Goal: Transaction & Acquisition: Subscribe to service/newsletter

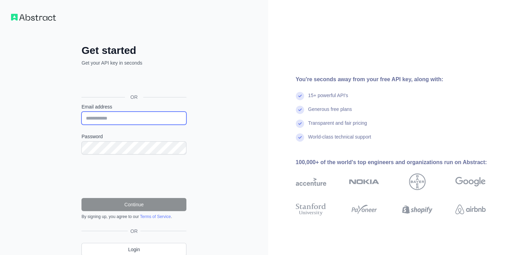
click at [137, 117] on input "Email address" at bounding box center [133, 118] width 105 height 13
type input "**********"
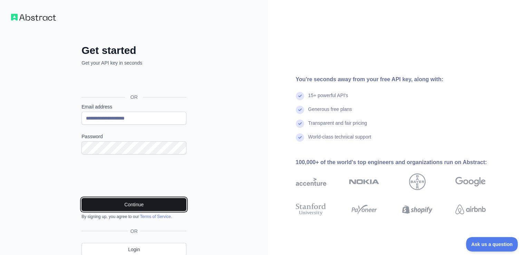
click at [139, 204] on button "Continue" at bounding box center [133, 204] width 105 height 13
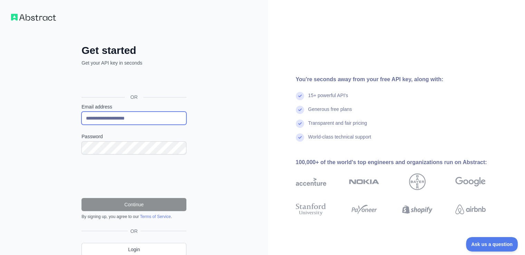
click at [112, 120] on input "**********" at bounding box center [133, 118] width 105 height 13
type input "**********"
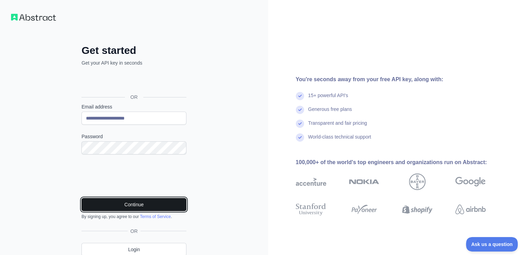
click at [113, 202] on button "Continue" at bounding box center [133, 204] width 105 height 13
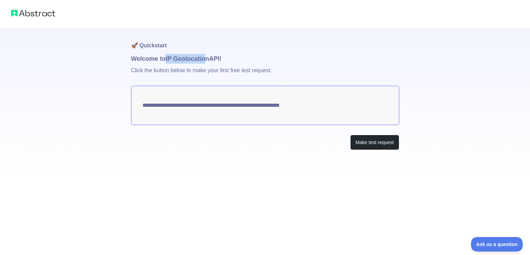
drag, startPoint x: 166, startPoint y: 60, endPoint x: 209, endPoint y: 60, distance: 42.8
click at [207, 60] on h1 "Welcome to IP Geolocation API!" at bounding box center [265, 59] width 268 height 10
click at [250, 66] on p "Click the button below to make your first free test request." at bounding box center [265, 75] width 268 height 22
drag, startPoint x: 121, startPoint y: 62, endPoint x: 244, endPoint y: 62, distance: 122.6
click at [244, 62] on div "**********" at bounding box center [265, 88] width 530 height 177
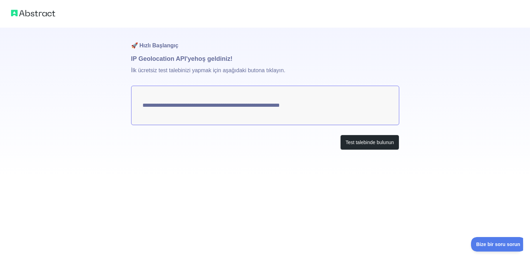
click at [202, 68] on font "İlk ücretsiz test talebinizi yapmak için aşağıdaki butona tıklayın." at bounding box center [208, 70] width 154 height 6
drag, startPoint x: 136, startPoint y: 71, endPoint x: 202, endPoint y: 71, distance: 65.9
click at [202, 71] on font "İlk ücretsiz test talebinizi yapmak için aşağıdaki butona tıklayın." at bounding box center [208, 70] width 154 height 6
click at [232, 71] on font "İlk ücretsiz test talebinizi yapmak için aşağıdaki butona tıklayın." at bounding box center [208, 70] width 154 height 6
click at [236, 71] on font "İlk ücretsiz test talebinizi yapmak için aşağıdaki butona tıklayın." at bounding box center [208, 70] width 154 height 6
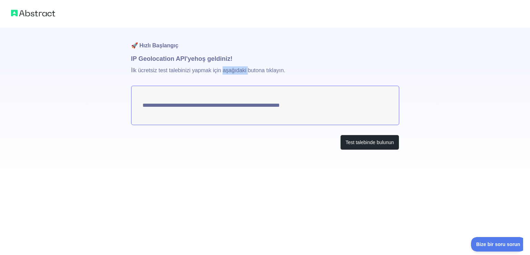
click at [236, 71] on font "İlk ücretsiz test talebinizi yapmak için aşağıdaki butona tıklayın." at bounding box center [208, 70] width 154 height 6
click at [207, 88] on textarea "**********" at bounding box center [265, 105] width 268 height 39
click at [185, 103] on textarea "**********" at bounding box center [265, 105] width 268 height 39
click at [357, 143] on font "Test talebinde bulunun" at bounding box center [370, 142] width 48 height 6
drag, startPoint x: 179, startPoint y: 60, endPoint x: 238, endPoint y: 60, distance: 59.0
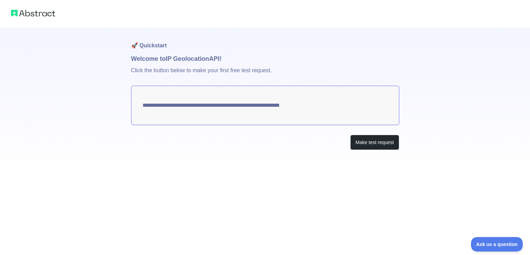
click at [237, 60] on h1 "Welcome to IP Geolocation API!" at bounding box center [265, 59] width 268 height 10
click at [323, 69] on p "Click the button below to make your first free test request." at bounding box center [265, 75] width 268 height 22
click at [379, 145] on button "Make test request" at bounding box center [374, 143] width 49 height 16
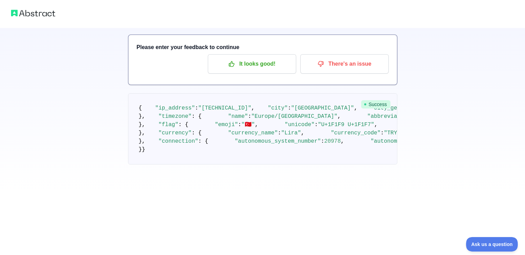
scroll to position [69, 0]
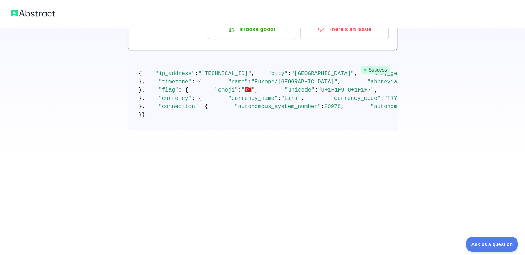
drag, startPoint x: 155, startPoint y: 155, endPoint x: 217, endPoint y: 158, distance: 61.6
click at [228, 130] on pre "{ "ip_address" : "37.154.168.177" , "city" : "Istanbul" , "city_geoname_id" : 7…" at bounding box center [262, 94] width 269 height 71
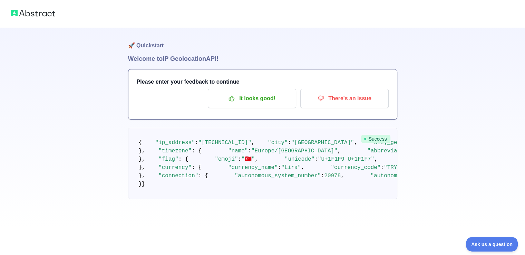
scroll to position [122, 0]
drag, startPoint x: 214, startPoint y: 152, endPoint x: 145, endPoint y: 108, distance: 81.8
click at [145, 128] on pre "{ "ip_address" : "37.154.168.177" , "city" : "Istanbul" , "city_geoname_id" : 7…" at bounding box center [262, 163] width 269 height 71
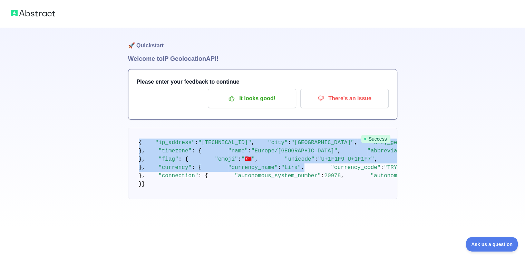
scroll to position [294, 0]
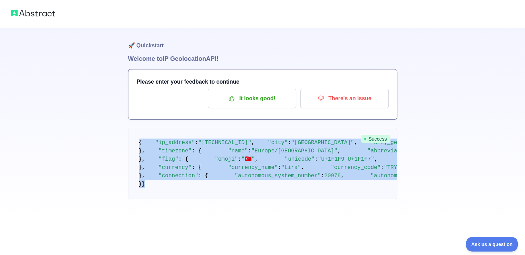
drag, startPoint x: 138, startPoint y: 87, endPoint x: 211, endPoint y: 220, distance: 151.1
click at [211, 199] on pre "{ "ip_address" : "37.154.168.177" , "city" : "Istanbul" , "city_geoname_id" : 7…" at bounding box center [262, 163] width 269 height 71
copy code "{ "ip_address" : "37.154.168.177" , "city" : "Istanbul" , "city_geoname_id" : 7…"
click at [301, 128] on pre "{ "ip_address" : "37.154.168.177" , "city" : "Istanbul" , "city_geoname_id" : 7…" at bounding box center [262, 163] width 269 height 71
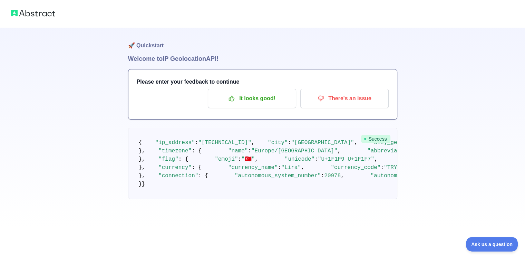
scroll to position [87, 0]
click at [291, 139] on span ""[GEOGRAPHIC_DATA]"" at bounding box center [322, 142] width 63 height 6
click at [371, 139] on span ""city_geoname_id"" at bounding box center [399, 142] width 56 height 6
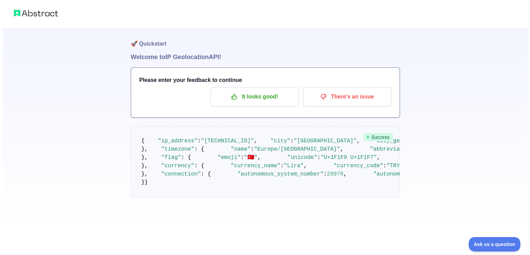
scroll to position [0, 0]
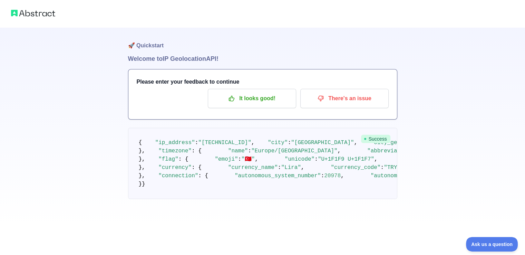
drag, startPoint x: 301, startPoint y: 61, endPoint x: 449, endPoint y: 23, distance: 152.5
click at [449, 23] on div at bounding box center [262, 14] width 525 height 28
click at [466, 111] on div "🚀 Hızlı Başlangıç IP Geolocation API'ye hoş geldiniz ! Devam etmek için lütfen …" at bounding box center [262, 113] width 525 height 226
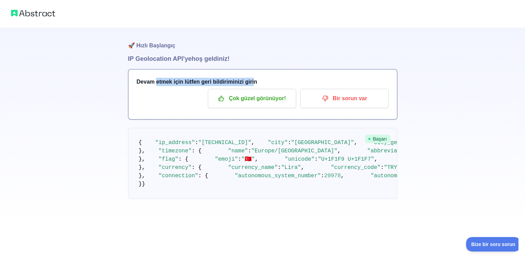
drag, startPoint x: 156, startPoint y: 81, endPoint x: 290, endPoint y: 73, distance: 133.8
click at [265, 78] on h3 "Devam etmek için lütfen geri bildiriminizi girin" at bounding box center [263, 82] width 252 height 8
click at [317, 66] on div "🚀 Hızlı Başlangıç IP Geolocation API'ye hoş geldiniz ! Devam etmek için lütfen …" at bounding box center [262, 127] width 269 height 199
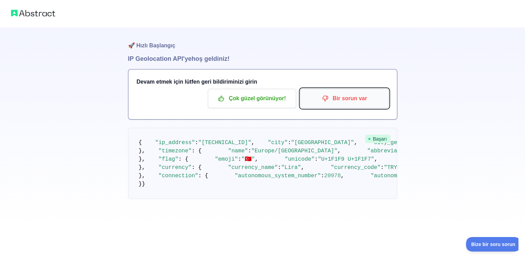
click at [342, 96] on font "Bir sorun var" at bounding box center [350, 98] width 35 height 6
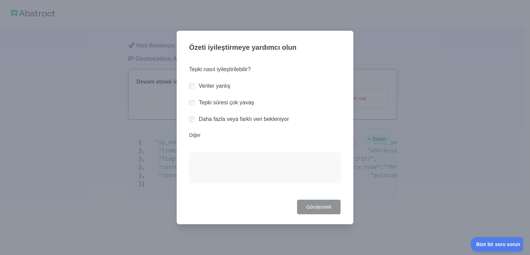
click at [198, 86] on div "Veriler yanlış" at bounding box center [265, 86] width 152 height 8
click at [322, 205] on font "Göndermek" at bounding box center [318, 207] width 25 height 6
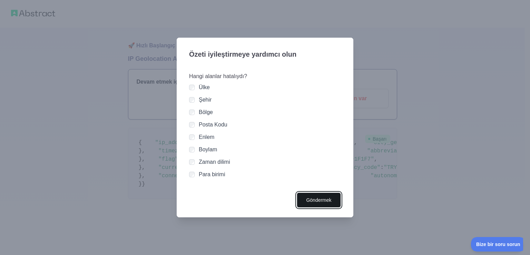
click at [327, 197] on font "Göndermek" at bounding box center [318, 200] width 25 height 6
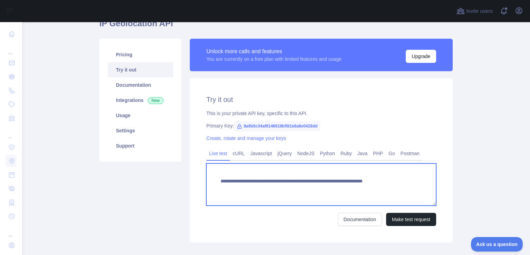
click at [254, 199] on textarea "**********" at bounding box center [321, 184] width 230 height 42
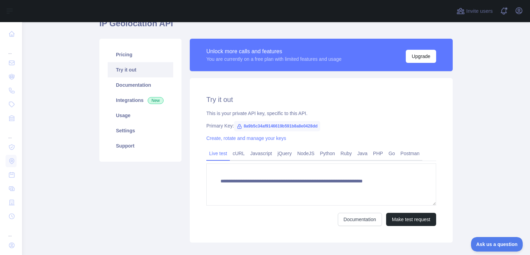
click at [253, 220] on div "Documentation Make test request" at bounding box center [321, 219] width 230 height 13
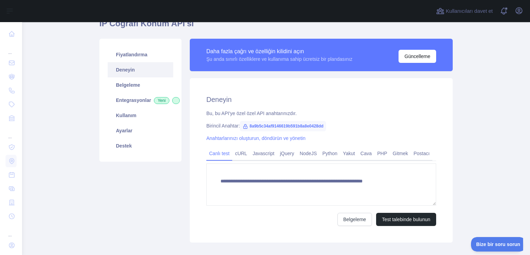
click at [308, 72] on div "Daha fazla çağrı ve özelliğin kilidini açın Şu anda sınırlı özelliklere ve kull…" at bounding box center [321, 58] width 263 height 39
click at [377, 118] on div "**********" at bounding box center [321, 160] width 263 height 164
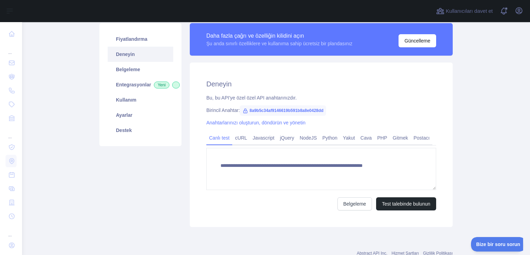
scroll to position [4, 0]
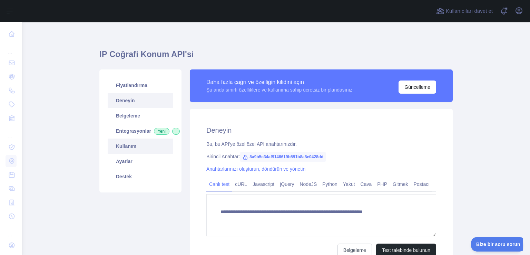
click at [121, 149] on font "Kullanım" at bounding box center [126, 146] width 20 height 6
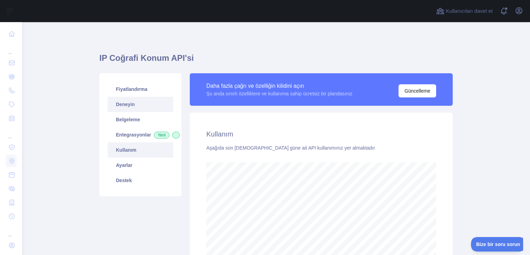
click at [128, 105] on font "Deneyin" at bounding box center [125, 105] width 19 height 6
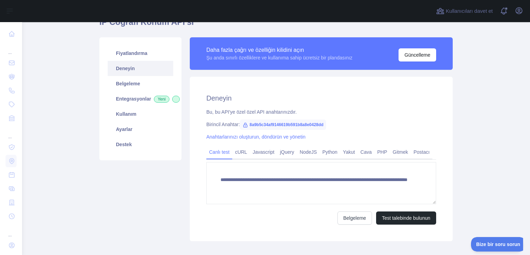
scroll to position [69, 0]
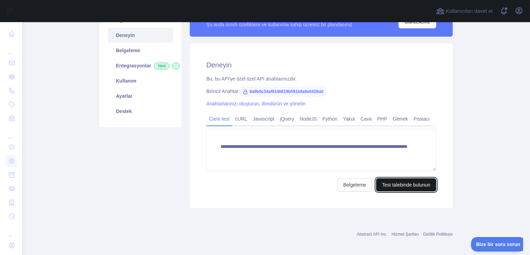
click at [395, 188] on button "Test talebinde bulunun" at bounding box center [406, 184] width 60 height 13
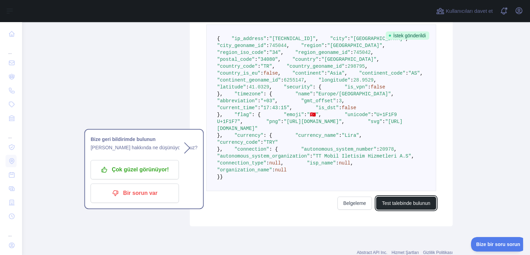
scroll to position [207, 0]
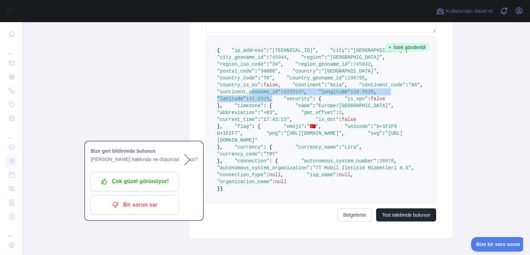
drag, startPoint x: 277, startPoint y: 162, endPoint x: 260, endPoint y: 154, distance: 19.0
click at [257, 148] on pre "{ "ip_address" : "[TECHNICAL_ID]" , "city" : "[GEOGRAPHIC_DATA]" , "city_geonam…" at bounding box center [321, 119] width 230 height 166
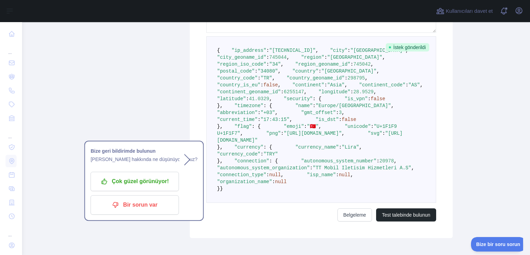
click at [308, 166] on pre "{ "ip_address" : "[TECHNICAL_ID]" , "city" : "[GEOGRAPHIC_DATA]" , "city_geonam…" at bounding box center [321, 119] width 230 height 166
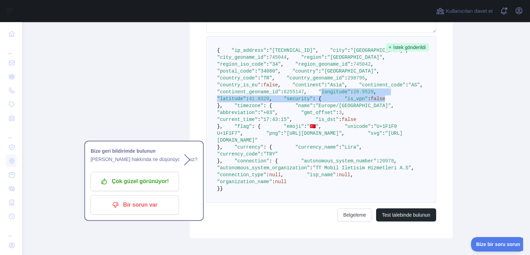
drag, startPoint x: 229, startPoint y: 154, endPoint x: 293, endPoint y: 174, distance: 67.7
click at [293, 174] on pre "{ "ip_address" : "[TECHNICAL_ID]" , "city" : "[GEOGRAPHIC_DATA]" , "city_geonam…" at bounding box center [321, 119] width 230 height 166
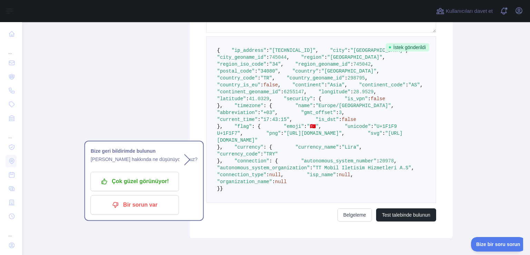
click at [348, 81] on span "298795" at bounding box center [356, 78] width 17 height 6
drag, startPoint x: 229, startPoint y: 69, endPoint x: 296, endPoint y: 73, distance: 67.1
click at [296, 73] on pre "{ "ip_address" : "[TECHNICAL_ID]" , "city" : "[GEOGRAPHIC_DATA]" , "city_geonam…" at bounding box center [321, 119] width 230 height 166
click at [296, 84] on pre "{ "ip_address" : "[TECHNICAL_ID]" , "city" : "[GEOGRAPHIC_DATA]" , "city_geonam…" at bounding box center [321, 119] width 230 height 166
drag, startPoint x: 228, startPoint y: 57, endPoint x: 231, endPoint y: 63, distance: 6.5
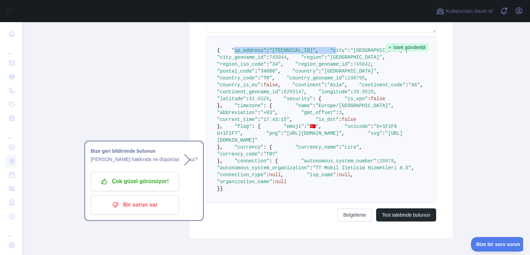
click at [231, 63] on code "{ "ip_address" : "[TECHNICAL_ID]" , "city" : "[GEOGRAPHIC_DATA]" , "city_geonam…" at bounding box center [327, 120] width 221 height 144
click at [296, 67] on span ""region_geoname_id"" at bounding box center [323, 64] width 55 height 6
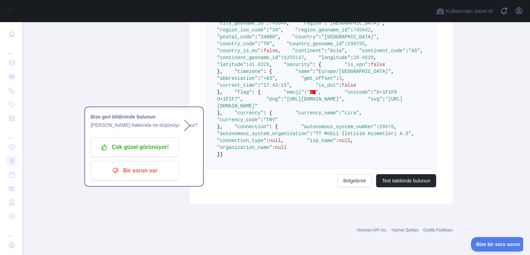
scroll to position [345, 0]
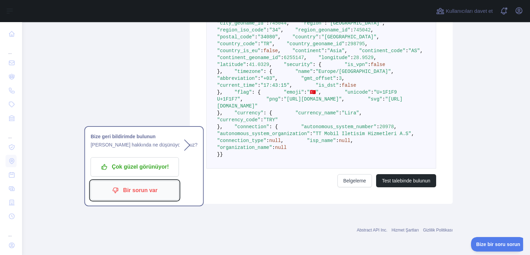
click at [159, 181] on button "Bir sorun var" at bounding box center [135, 190] width 88 height 19
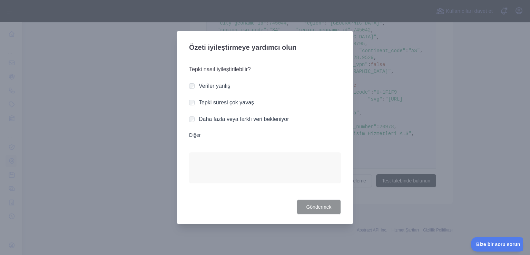
click at [398, 114] on div at bounding box center [265, 127] width 530 height 255
click at [375, 112] on div at bounding box center [265, 127] width 530 height 255
click at [202, 138] on label "Diğer" at bounding box center [265, 135] width 152 height 7
click at [202, 152] on textarea "Diğer" at bounding box center [265, 167] width 152 height 30
click at [193, 137] on font "Diğer" at bounding box center [194, 135] width 11 height 6
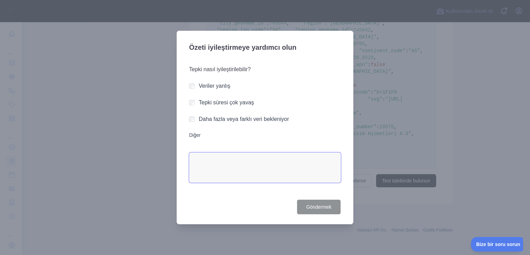
click at [193, 152] on textarea "Diğer" at bounding box center [265, 167] width 152 height 30
type textarea "**"
click at [315, 209] on font "Göndermek" at bounding box center [318, 207] width 25 height 6
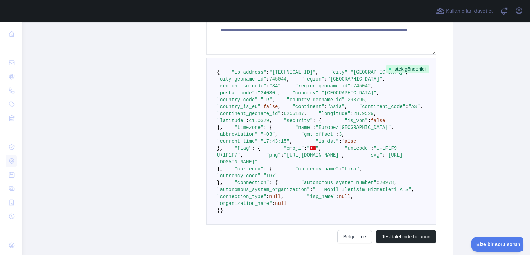
scroll to position [0, 0]
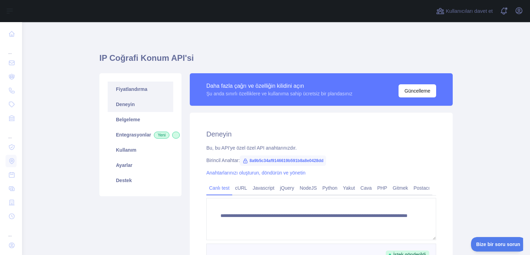
click at [128, 90] on font "Fiyatlandırma" at bounding box center [131, 89] width 31 height 6
